Goal: Transaction & Acquisition: Book appointment/travel/reservation

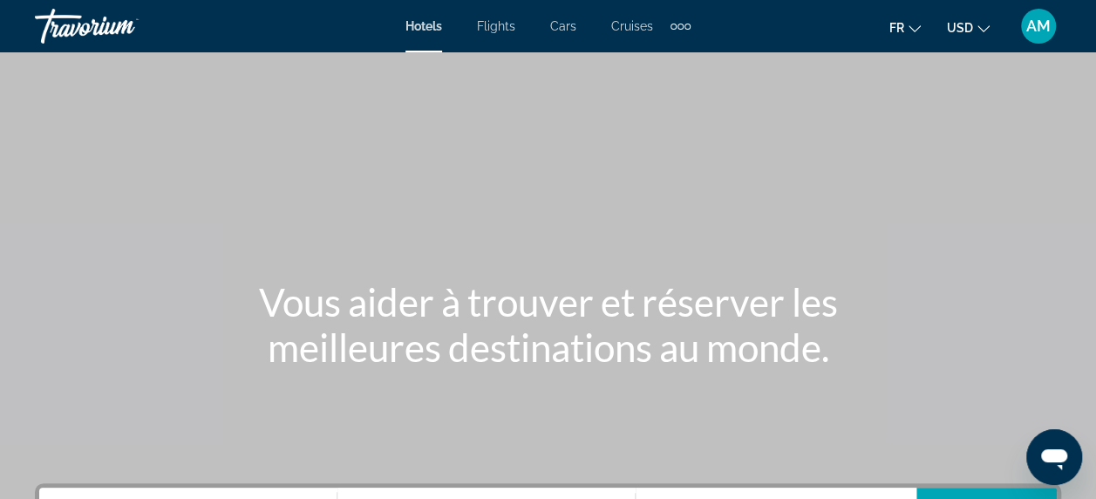
click at [508, 27] on span "Flights" at bounding box center [496, 26] width 38 height 14
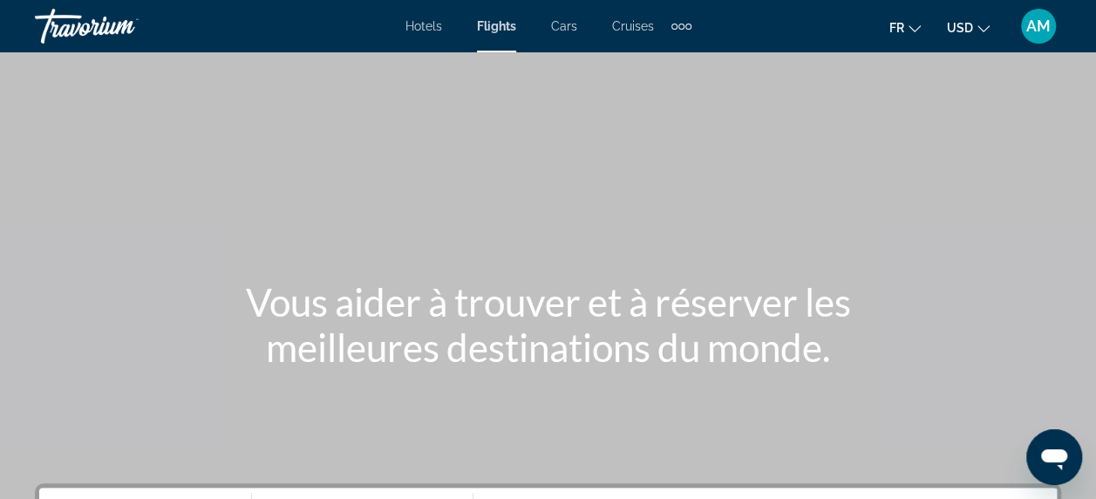
click at [970, 30] on span "USD" at bounding box center [960, 28] width 26 height 14
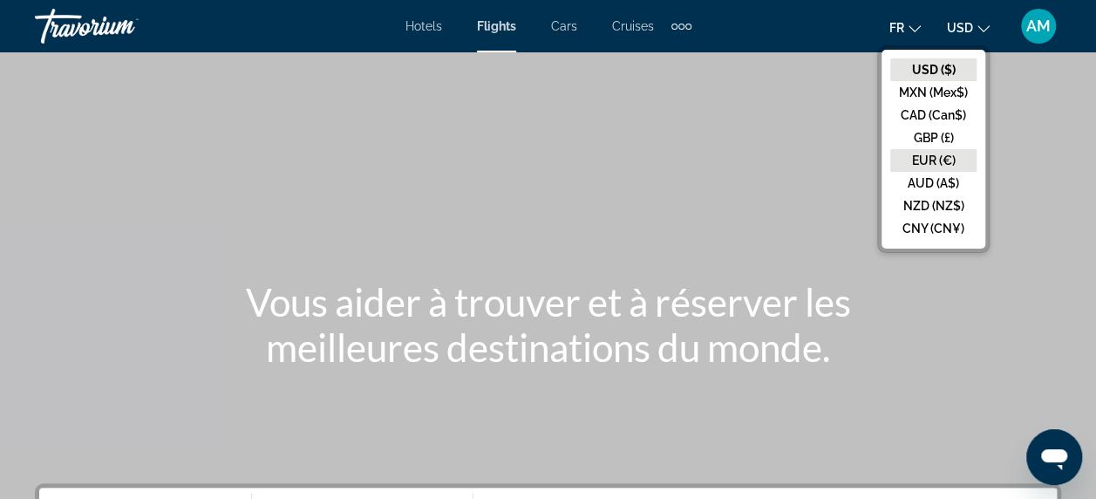
click at [960, 156] on button "EUR (€)" at bounding box center [933, 160] width 86 height 23
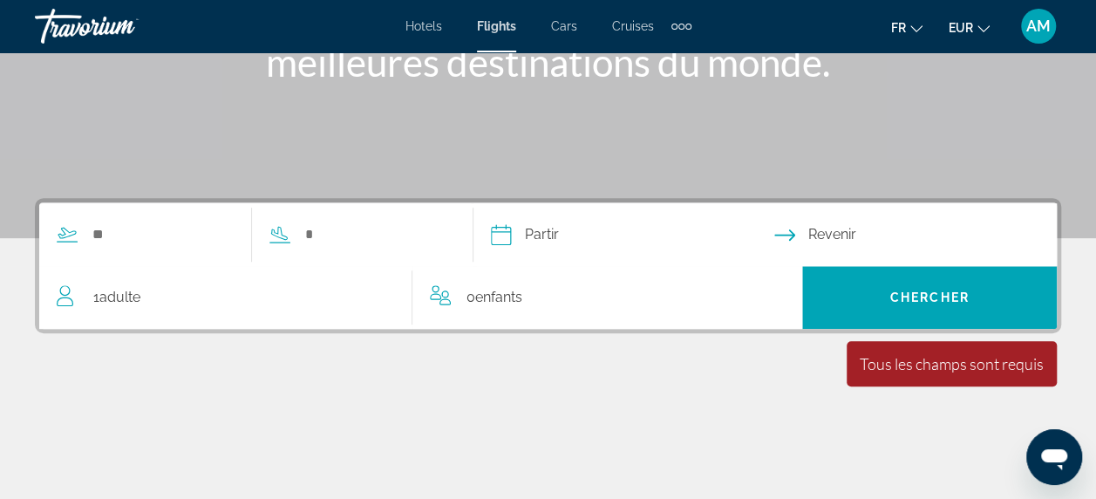
scroll to position [290, 0]
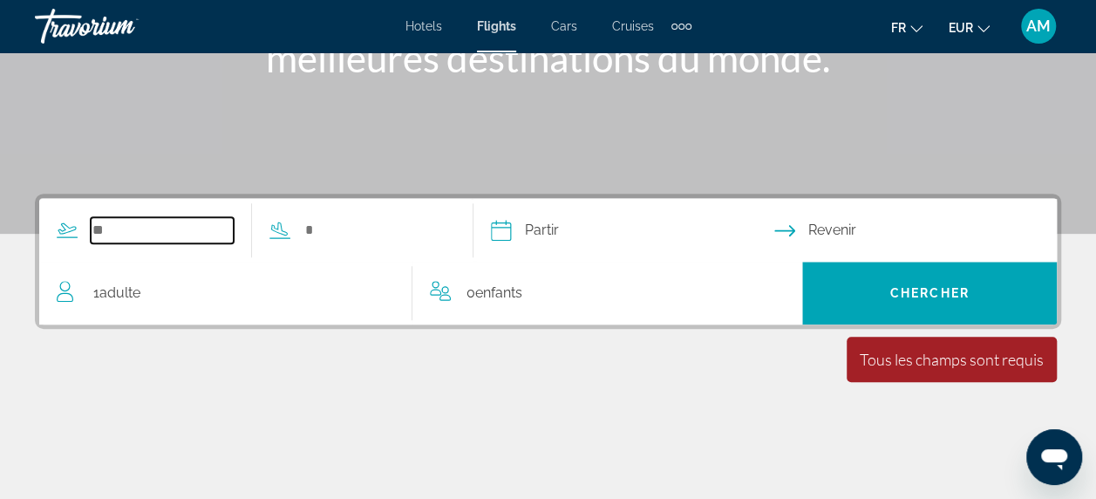
click at [127, 226] on input "Search widget" at bounding box center [162, 230] width 143 height 26
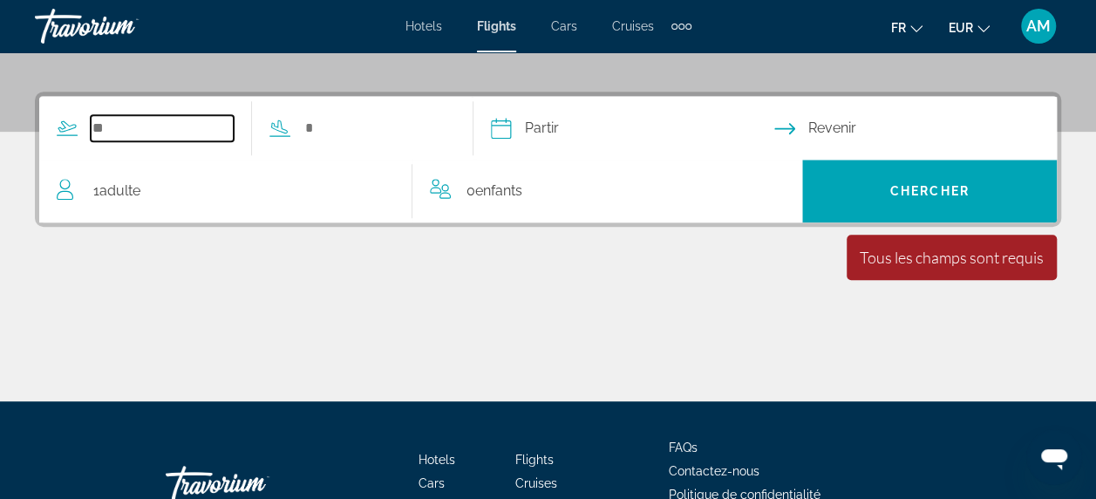
scroll to position [426, 0]
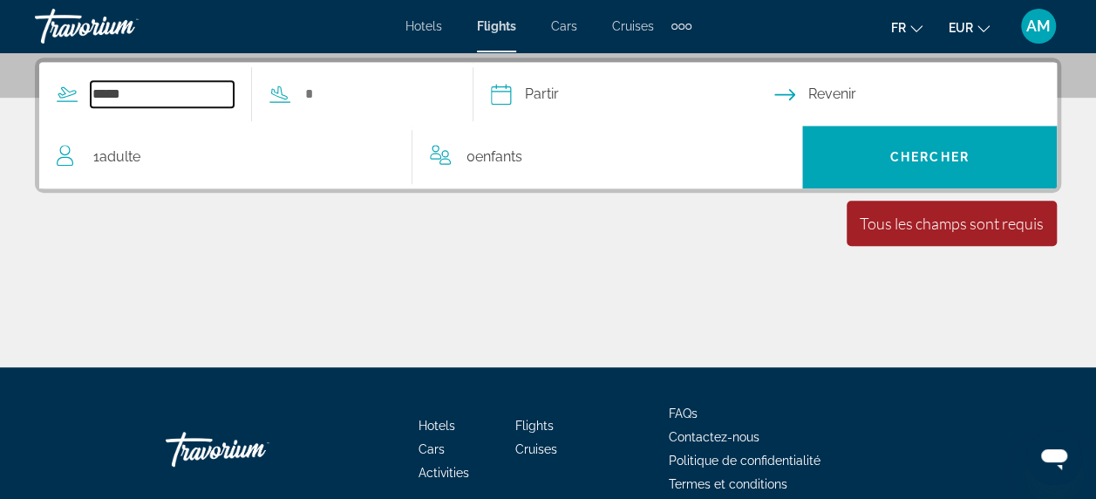
type input "*****"
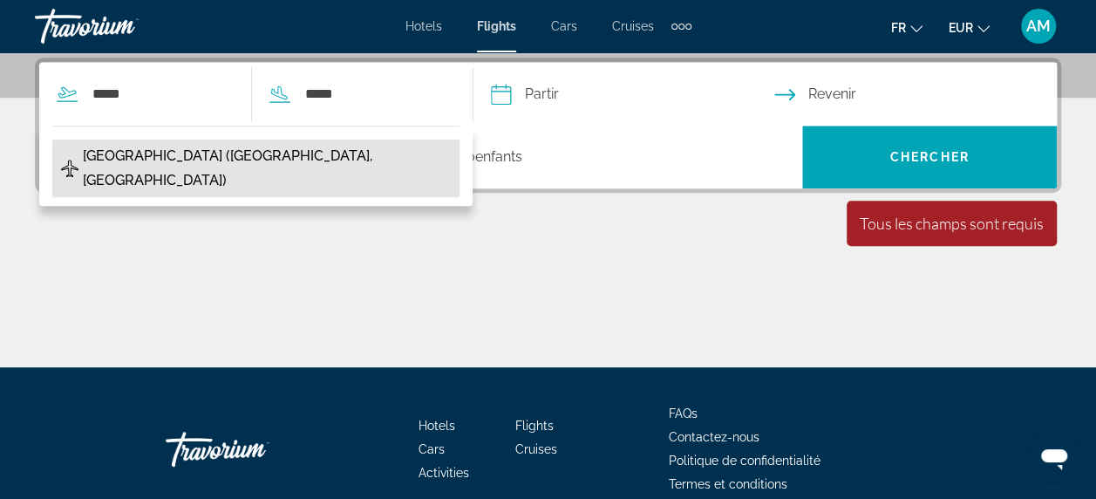
click at [194, 166] on span "[GEOGRAPHIC_DATA] ([GEOGRAPHIC_DATA], [GEOGRAPHIC_DATA])" at bounding box center [267, 168] width 368 height 49
type input "**********"
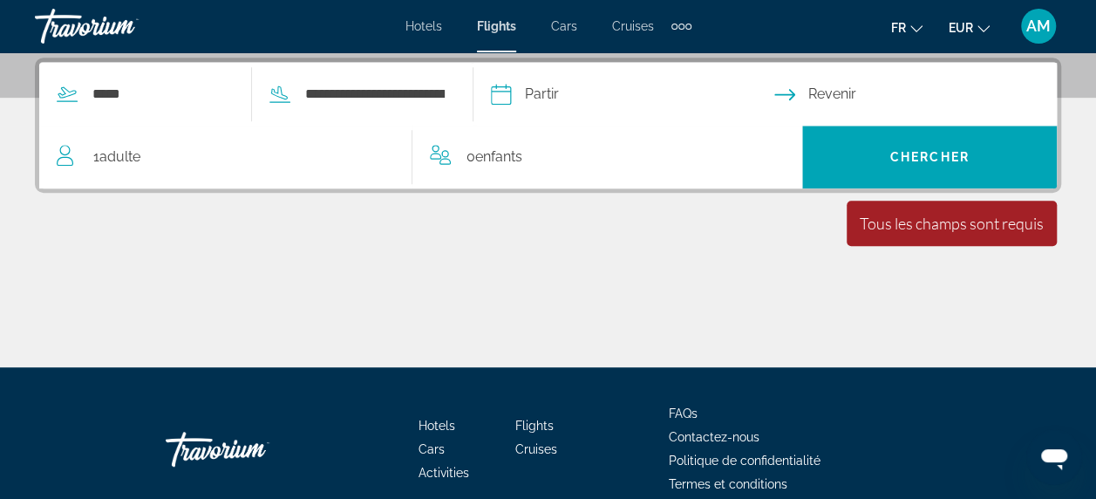
click at [567, 89] on input "Depart date" at bounding box center [632, 97] width 290 height 68
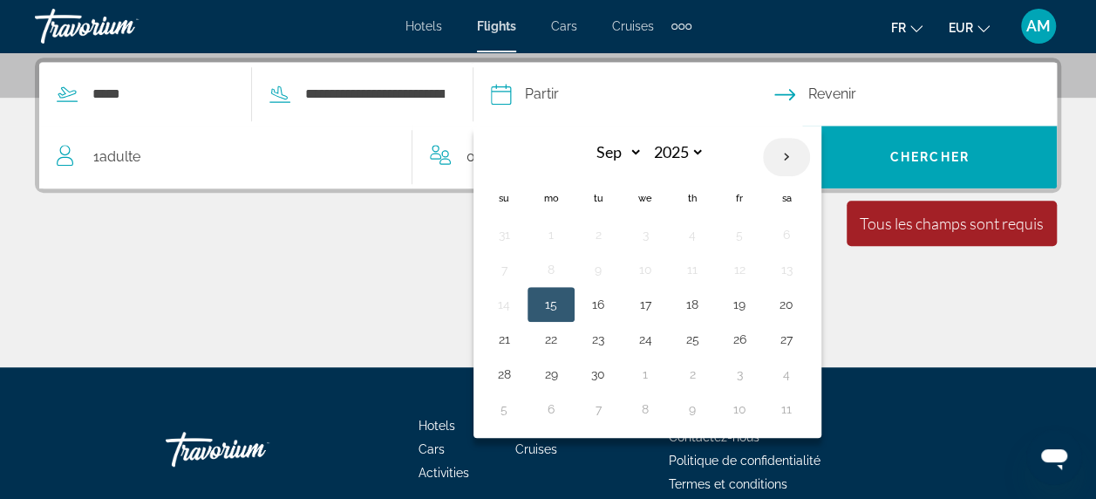
click at [810, 150] on th "Next month" at bounding box center [786, 157] width 47 height 38
select select "*"
click at [754, 226] on button "3" at bounding box center [740, 234] width 28 height 24
type input "**********"
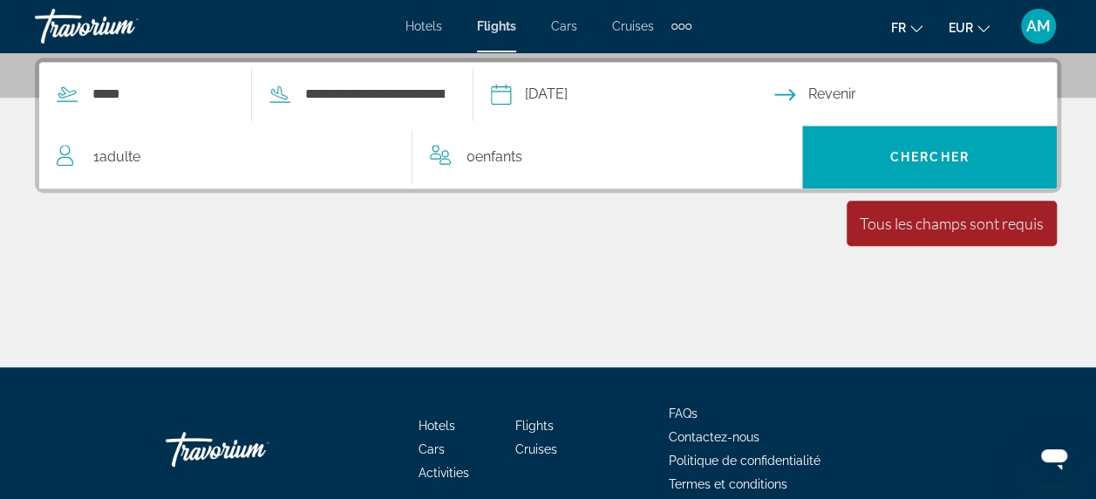
click at [849, 105] on input "Return date" at bounding box center [919, 97] width 290 height 68
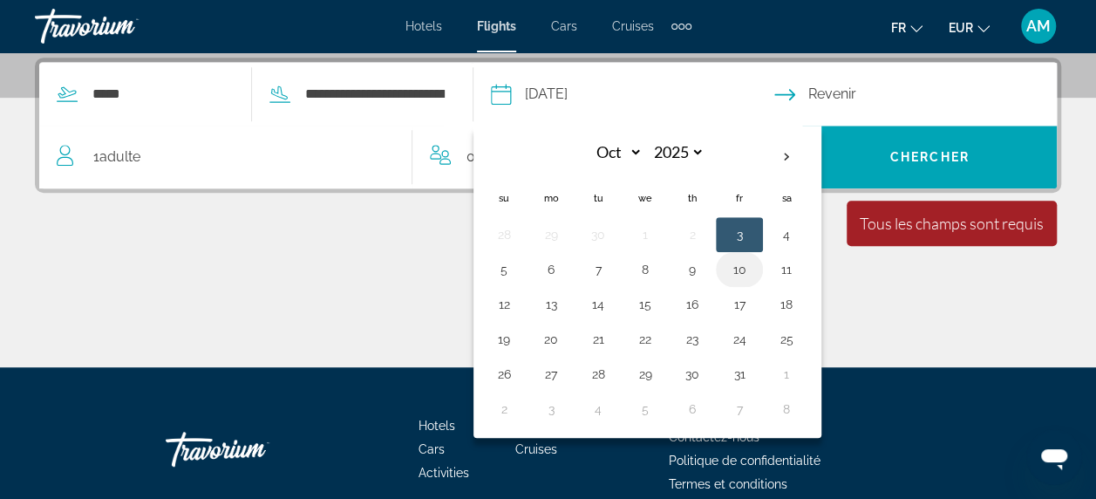
click at [754, 271] on button "10" at bounding box center [740, 269] width 28 height 24
type input "**********"
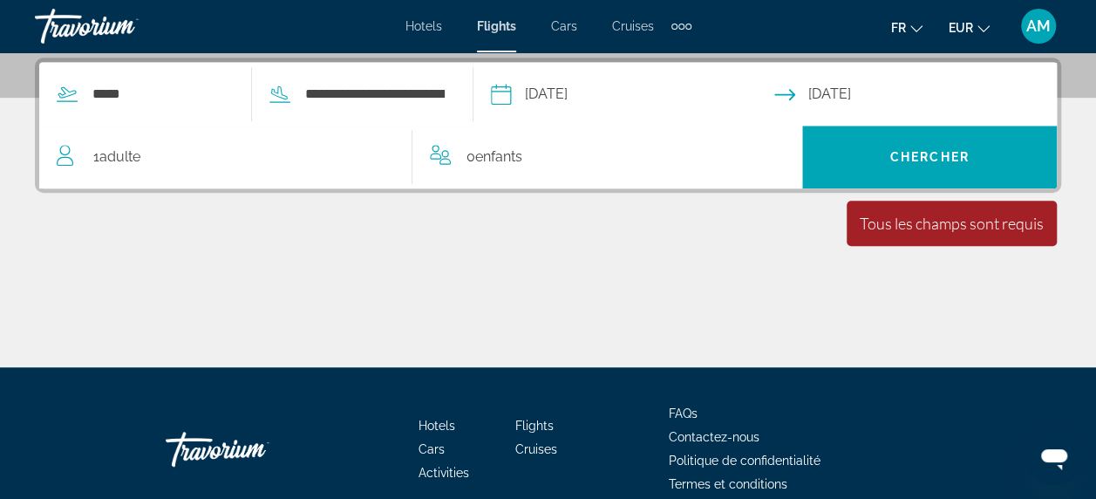
click at [181, 160] on div "1 Adulte Adultes" at bounding box center [234, 157] width 355 height 24
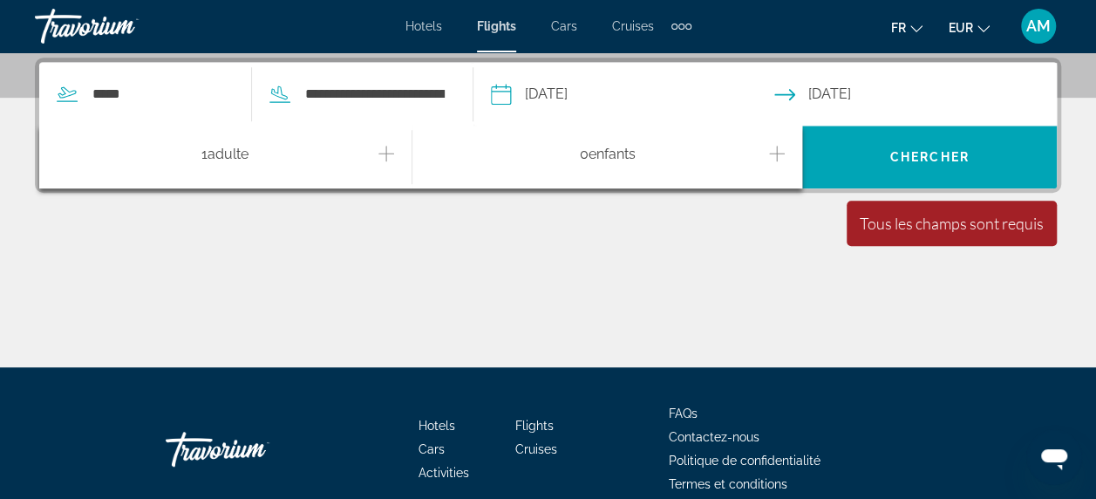
click at [380, 154] on icon "Increment adults" at bounding box center [387, 153] width 16 height 21
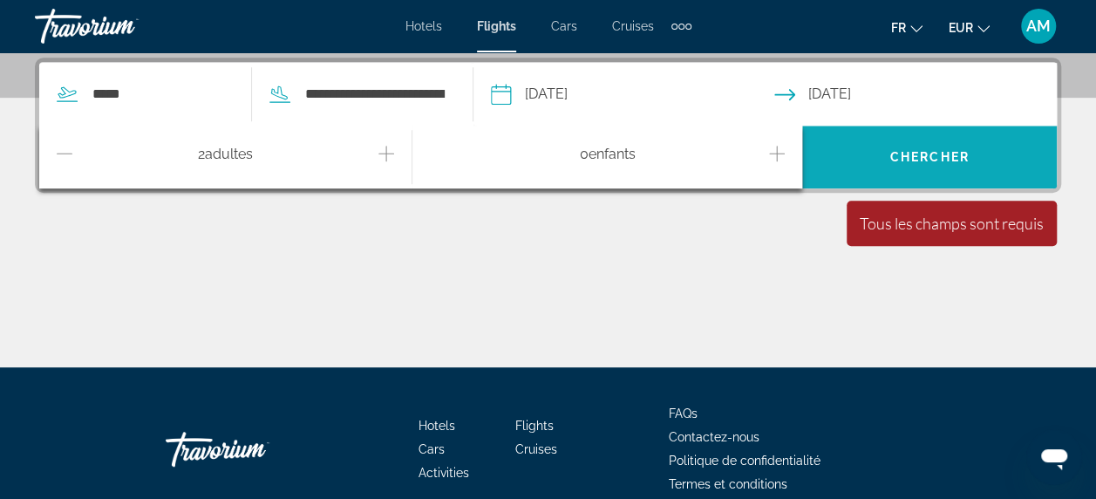
click at [872, 161] on span "Search widget" at bounding box center [929, 157] width 255 height 42
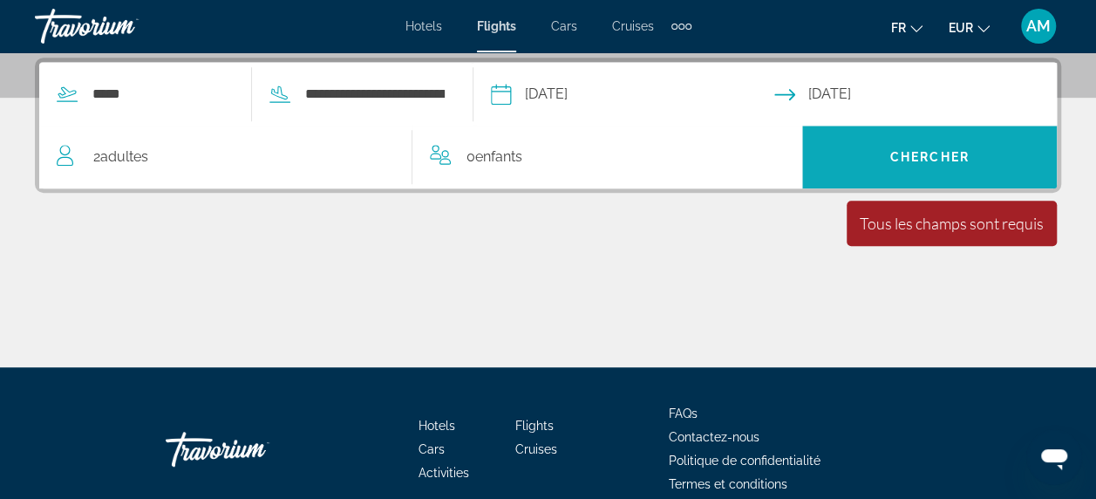
click at [872, 161] on span "Search widget" at bounding box center [929, 157] width 255 height 42
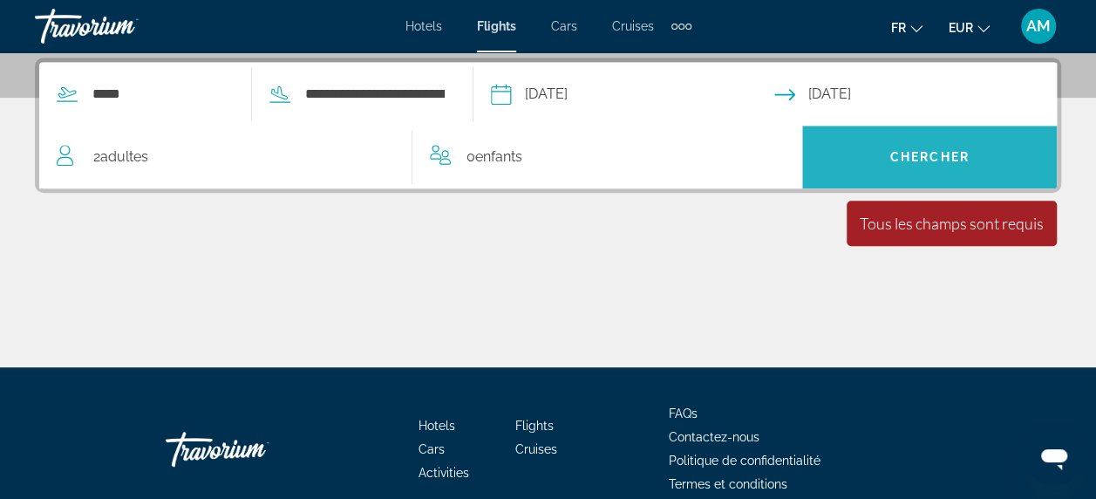
click at [950, 152] on span "Chercher" at bounding box center [929, 157] width 79 height 14
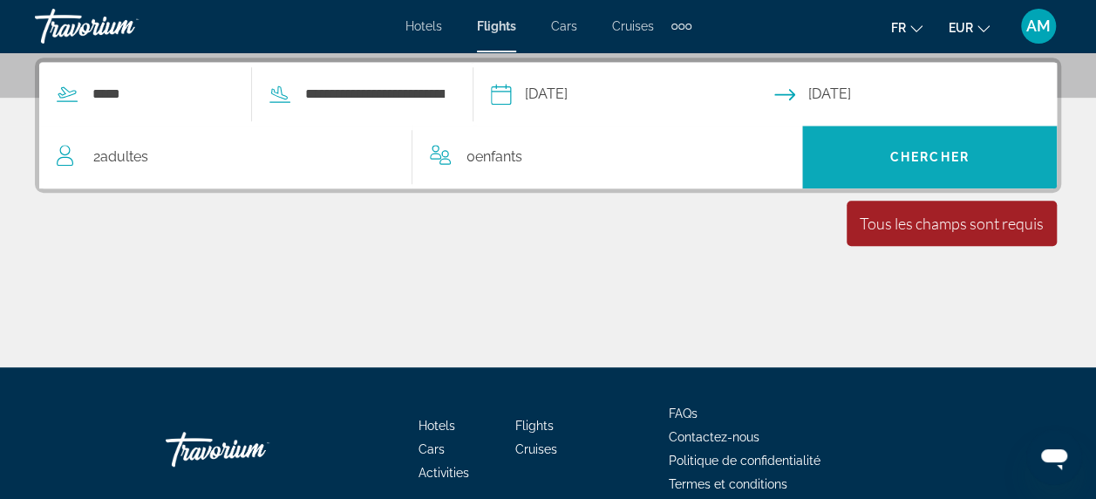
click at [916, 164] on span "Search widget" at bounding box center [929, 157] width 255 height 42
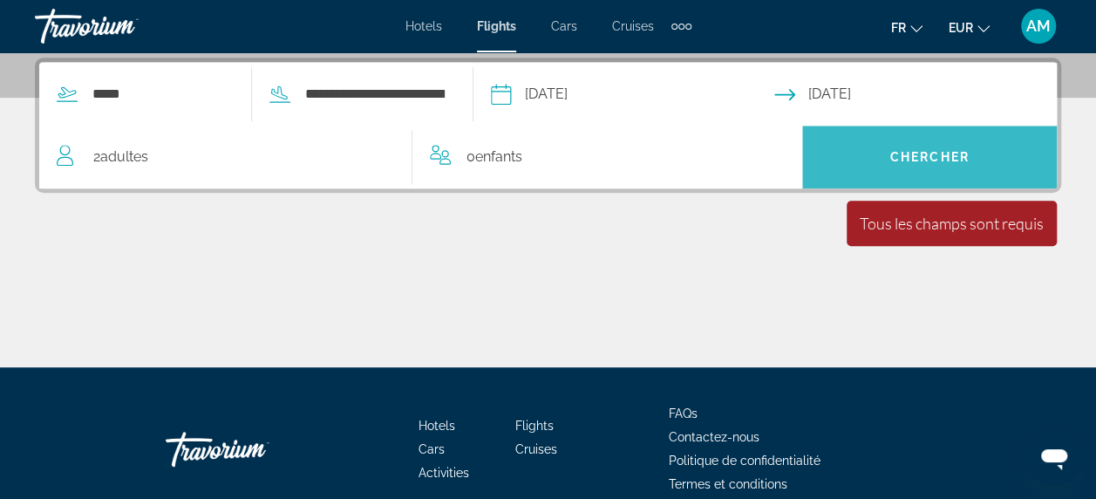
click at [916, 164] on span "Search widget" at bounding box center [929, 157] width 255 height 42
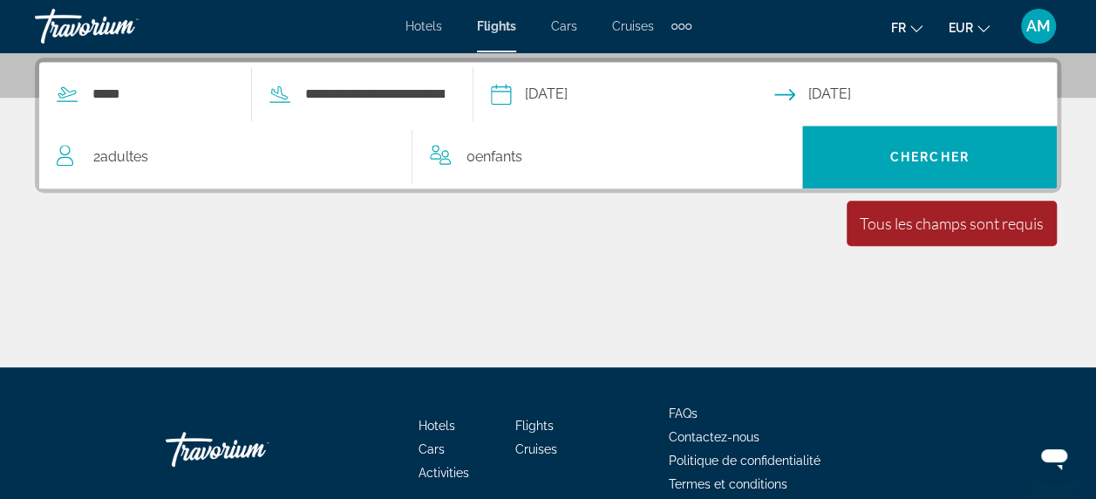
click at [937, 212] on div "Tous les champs sont requis Children ages are required" at bounding box center [952, 223] width 210 height 45
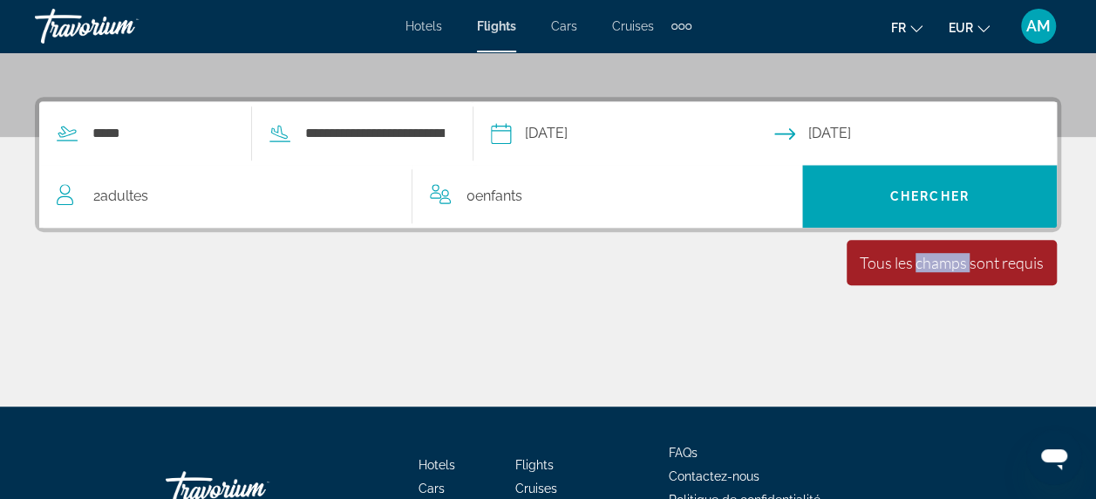
scroll to position [386, 0]
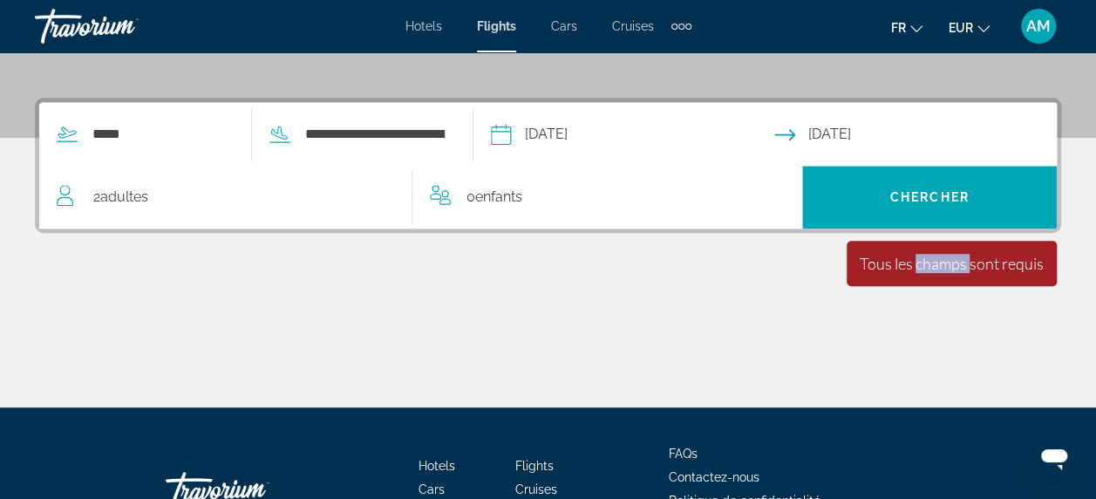
click at [549, 204] on div "0 Enfant Enfants" at bounding box center [608, 197] width 356 height 24
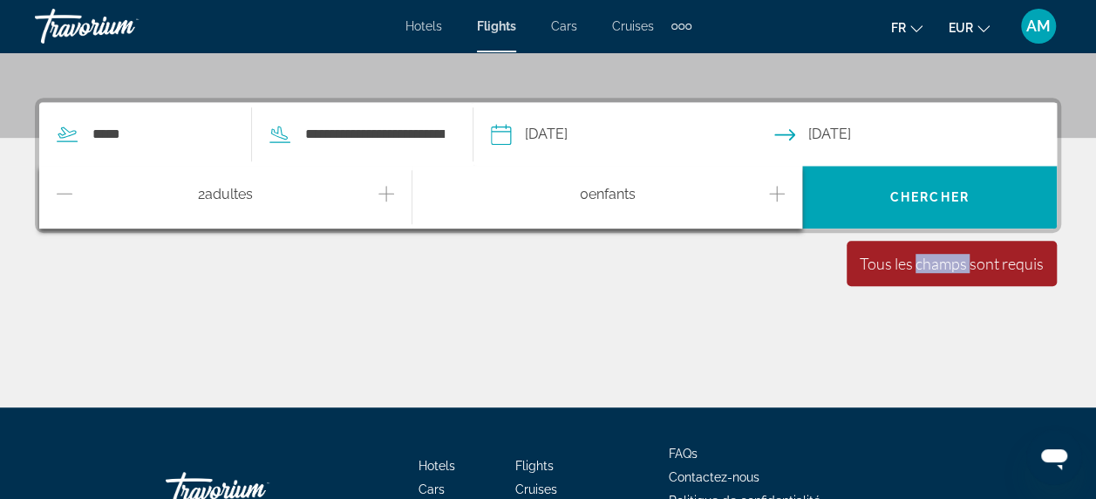
scroll to position [426, 0]
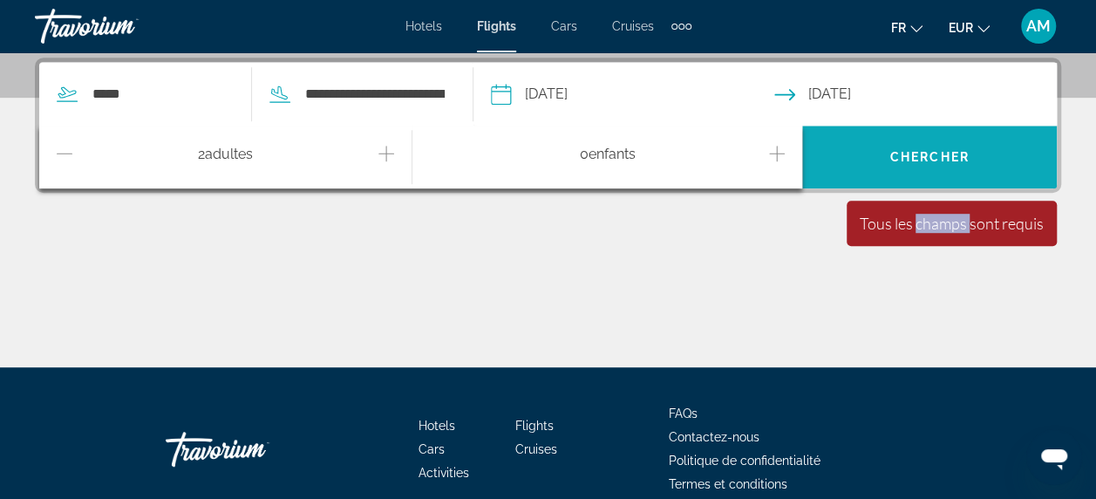
click at [913, 166] on span "Search widget" at bounding box center [929, 157] width 255 height 42
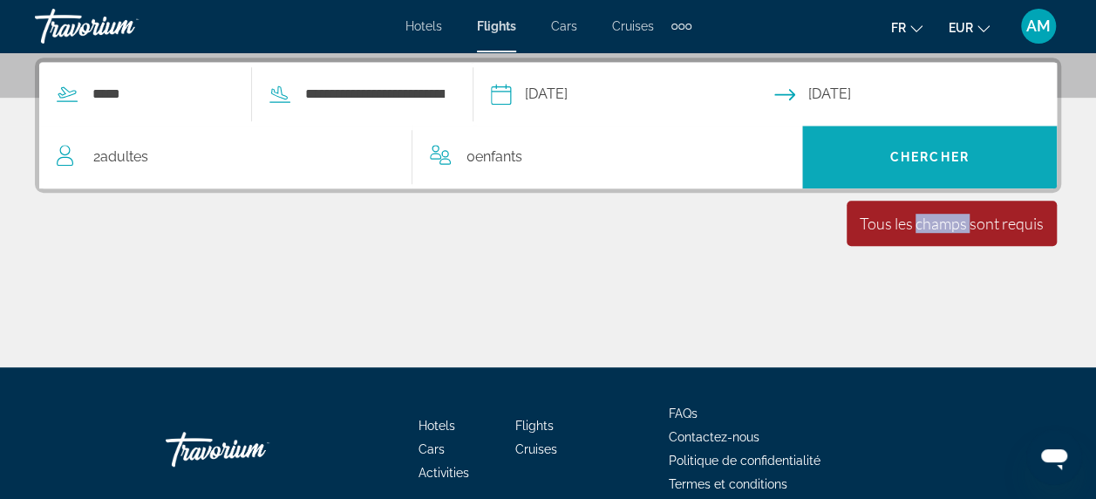
click at [913, 166] on span "Search widget" at bounding box center [929, 157] width 255 height 42
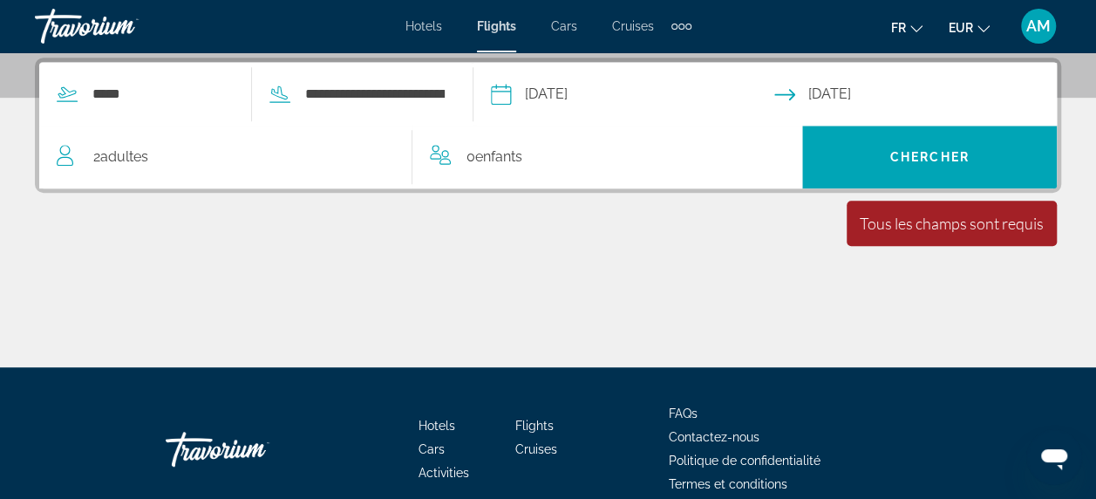
click at [761, 228] on div "**********" at bounding box center [548, 213] width 1096 height 310
click at [136, 94] on input "*****" at bounding box center [162, 94] width 143 height 26
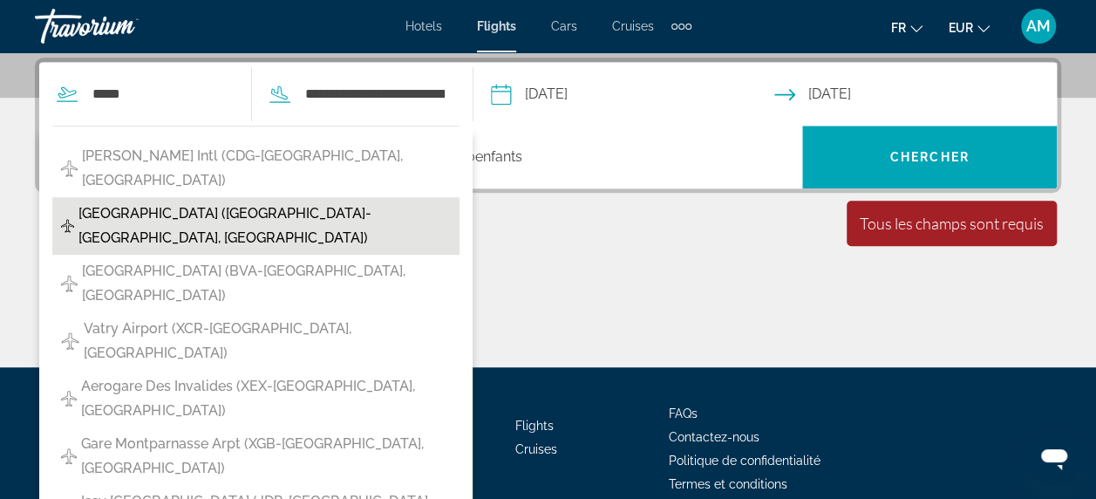
click at [182, 201] on span "[GEOGRAPHIC_DATA] ([GEOGRAPHIC_DATA]-[GEOGRAPHIC_DATA], [GEOGRAPHIC_DATA])" at bounding box center [264, 225] width 372 height 49
type input "**********"
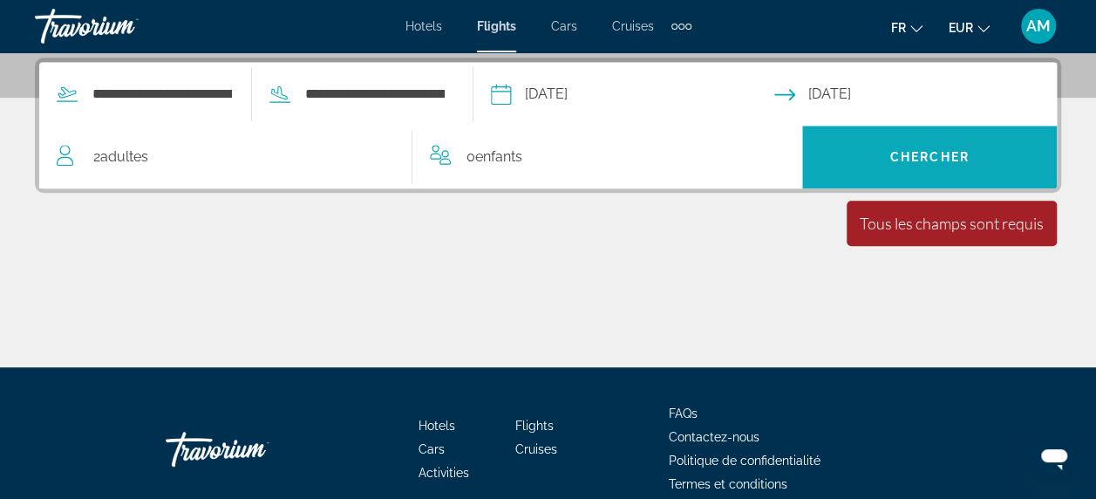
click at [931, 152] on span "Chercher" at bounding box center [929, 157] width 79 height 14
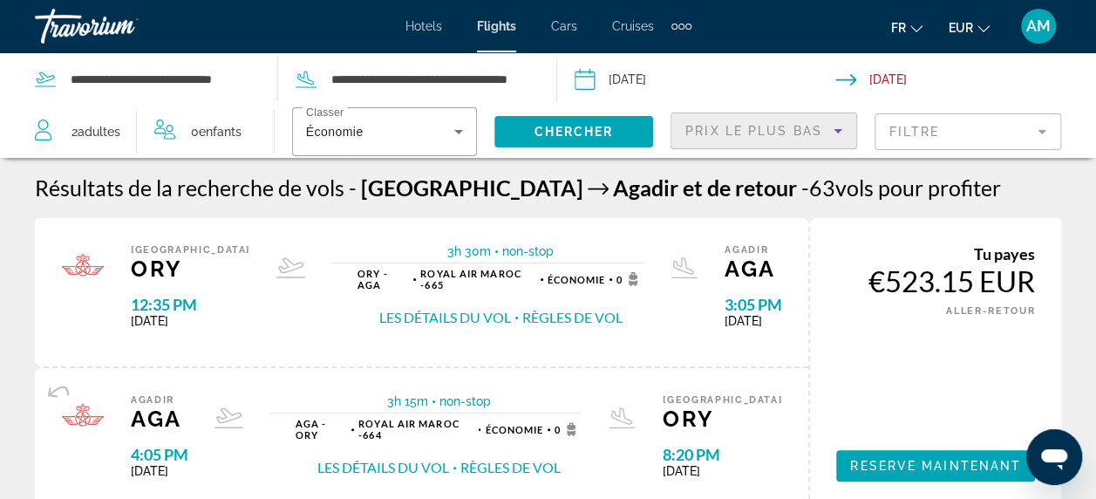
click at [801, 131] on span "Prix ​​le plus bas" at bounding box center [754, 131] width 137 height 14
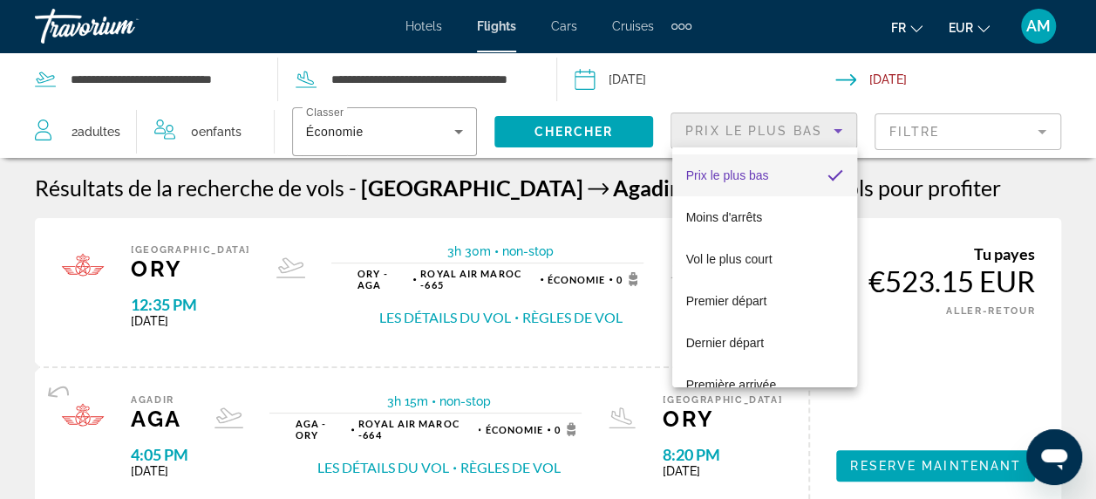
click at [926, 126] on div at bounding box center [548, 249] width 1096 height 499
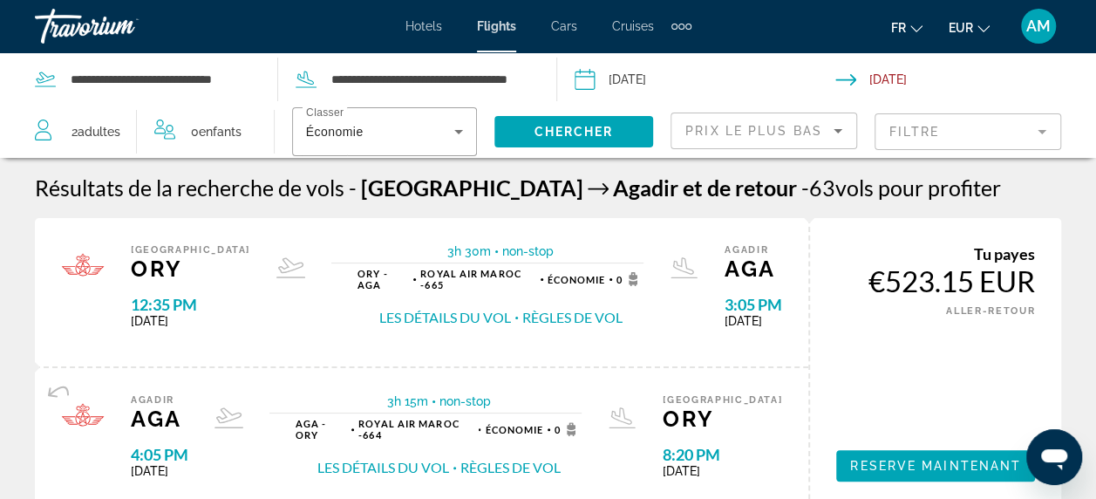
click at [926, 126] on mat-form-field "Filtre" at bounding box center [968, 131] width 187 height 37
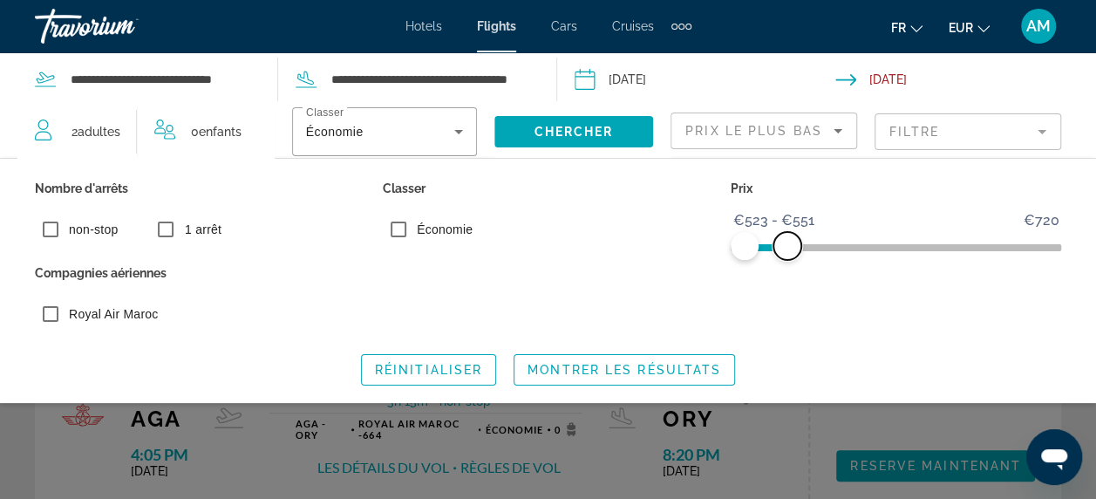
drag, startPoint x: 1049, startPoint y: 248, endPoint x: 789, endPoint y: 263, distance: 260.3
click at [789, 263] on div "Nombre d'arrêts non-stop 1 arrêt Classer Économie Prix €523 €720 €523 €551 €523…" at bounding box center [548, 256] width 1044 height 160
click at [588, 373] on span "Montrer les résultats" at bounding box center [625, 370] width 194 height 14
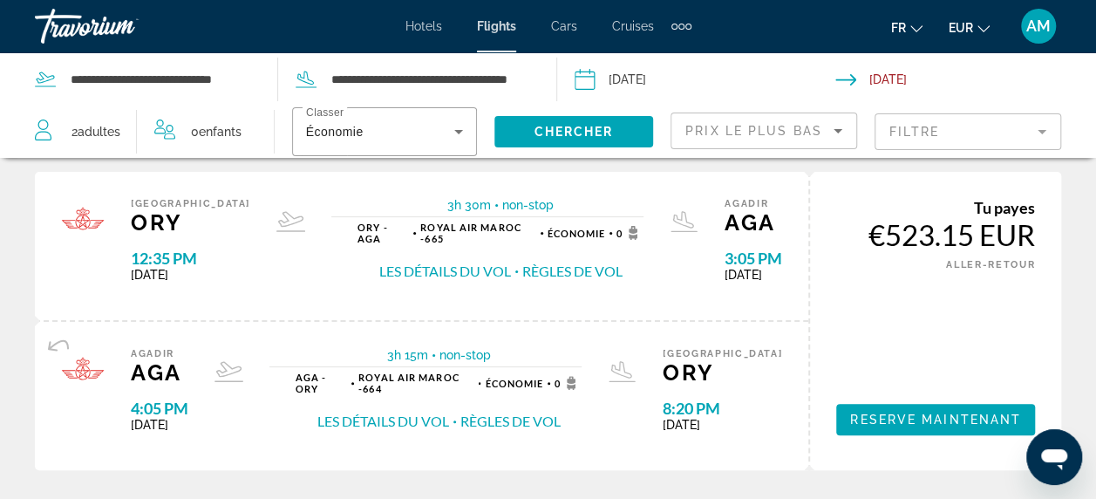
scroll to position [44, 0]
